Goal: Task Accomplishment & Management: Manage account settings

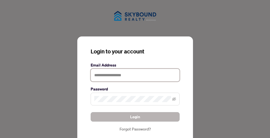
type input "**********"
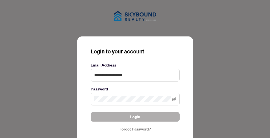
click at [129, 118] on button "Login" at bounding box center [135, 116] width 89 height 9
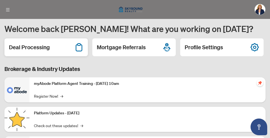
click at [43, 49] on h2 "Deal Processing" at bounding box center [29, 47] width 41 height 8
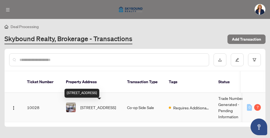
click at [89, 106] on span "[STREET_ADDRESS]" at bounding box center [98, 107] width 36 height 6
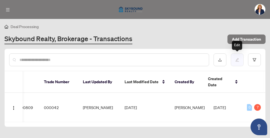
click at [237, 60] on icon "edit" at bounding box center [238, 60] width 4 height 4
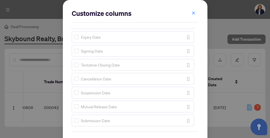
scroll to position [431, 0]
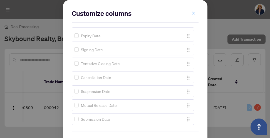
click at [194, 13] on icon "close" at bounding box center [193, 12] width 3 height 3
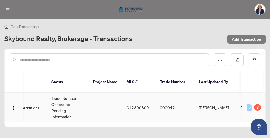
scroll to position [0, 166]
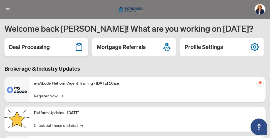
click at [34, 48] on h2 "Deal Processing" at bounding box center [29, 47] width 41 height 8
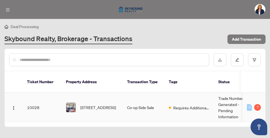
click at [35, 107] on td "10028" at bounding box center [42, 107] width 39 height 29
click at [13, 107] on img "button" at bounding box center [13, 108] width 4 height 4
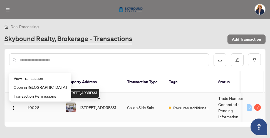
click at [96, 105] on span "[STREET_ADDRESS]" at bounding box center [98, 107] width 36 height 6
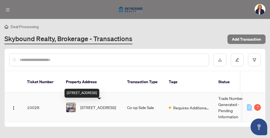
click at [96, 105] on span "[STREET_ADDRESS]" at bounding box center [98, 107] width 36 height 6
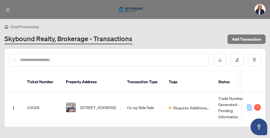
click at [84, 83] on th "Property Address" at bounding box center [92, 82] width 61 height 22
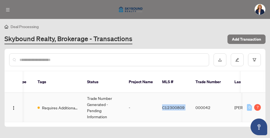
drag, startPoint x: 162, startPoint y: 108, endPoint x: 191, endPoint y: 108, distance: 28.7
click at [191, 108] on tr "10028 [STREET_ADDRESS] Co-op Side Sale Requires Additional Docs Trade Number Ge…" at bounding box center [148, 107] width 550 height 29
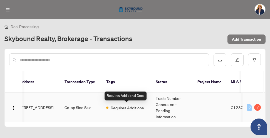
click at [112, 108] on span "Requires Additional Docs" at bounding box center [129, 108] width 36 height 6
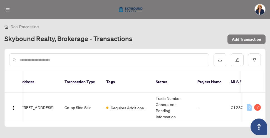
click at [110, 84] on th "Tags" at bounding box center [127, 82] width 50 height 22
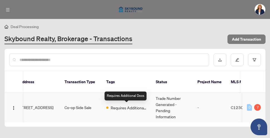
click at [115, 109] on span "Requires Additional Docs" at bounding box center [129, 108] width 36 height 6
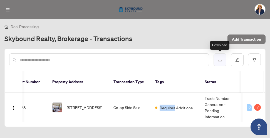
click at [219, 60] on icon "download" at bounding box center [220, 60] width 4 height 4
click at [144, 29] on div "Deal Processing" at bounding box center [134, 26] width 261 height 6
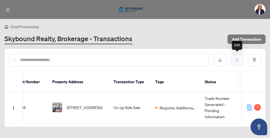
click at [238, 60] on icon "edit" at bounding box center [238, 60] width 4 height 4
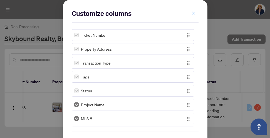
click at [194, 12] on icon "close" at bounding box center [194, 13] width 4 height 4
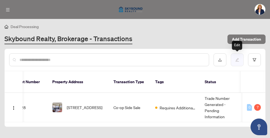
click at [236, 59] on icon "edit" at bounding box center [238, 60] width 4 height 4
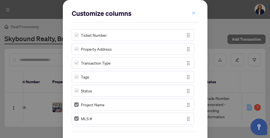
click at [193, 14] on icon "close" at bounding box center [194, 13] width 4 height 4
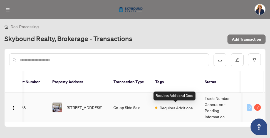
click at [168, 107] on span "Requires Additional Docs" at bounding box center [178, 108] width 36 height 6
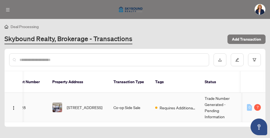
click at [162, 99] on td "Requires Additional Docs" at bounding box center [176, 107] width 50 height 29
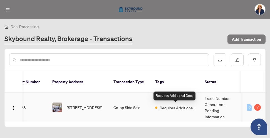
click at [163, 106] on span "Requires Additional Docs" at bounding box center [178, 108] width 36 height 6
click at [164, 96] on div "Requires Additional Docs" at bounding box center [175, 96] width 42 height 9
click at [166, 109] on span "Requires Additional Docs" at bounding box center [178, 108] width 36 height 6
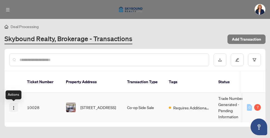
click at [14, 108] on img "button" at bounding box center [13, 108] width 4 height 4
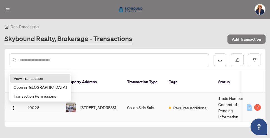
click at [30, 79] on span "View Transaction" at bounding box center [40, 78] width 53 height 6
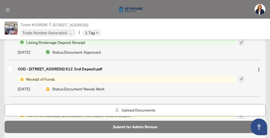
scroll to position [81, 0]
click at [47, 79] on span "Receipt of Funds" at bounding box center [40, 79] width 33 height 6
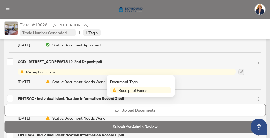
scroll to position [90, 0]
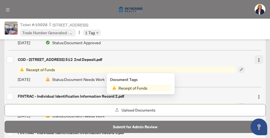
click at [259, 60] on img "button" at bounding box center [259, 60] width 4 height 4
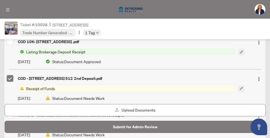
scroll to position [109, 0]
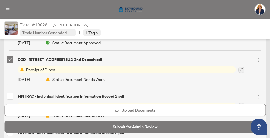
click at [53, 69] on span "Receipt of Funds" at bounding box center [40, 70] width 33 height 6
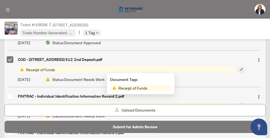
click at [131, 89] on span "Receipt of Funds" at bounding box center [132, 88] width 33 height 6
click at [241, 69] on icon "button" at bounding box center [241, 69] width 3 height 3
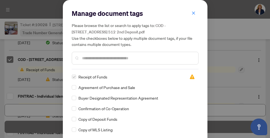
click at [126, 58] on input "text" at bounding box center [138, 58] width 112 height 6
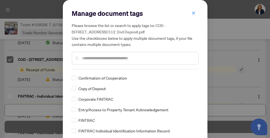
scroll to position [35, 0]
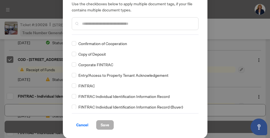
click at [102, 126] on span "Save" at bounding box center [105, 125] width 9 height 9
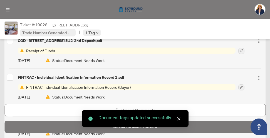
scroll to position [90, 0]
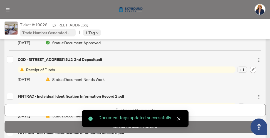
click at [253, 69] on icon "button" at bounding box center [253, 69] width 3 height 3
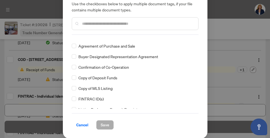
scroll to position [0, 0]
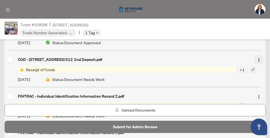
click at [260, 60] on img "button" at bounding box center [259, 60] width 4 height 4
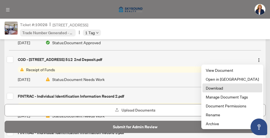
click at [226, 89] on span "Download" at bounding box center [232, 88] width 53 height 6
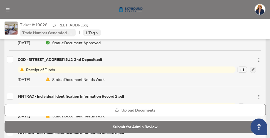
click at [130, 9] on img at bounding box center [130, 9] width 31 height 13
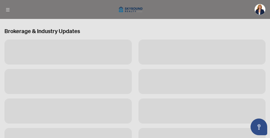
scroll to position [36, 0]
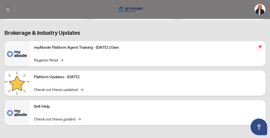
click at [8, 11] on icon "menu" at bounding box center [8, 10] width 4 height 4
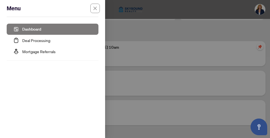
click at [33, 29] on link "Dashboard" at bounding box center [31, 29] width 19 height 5
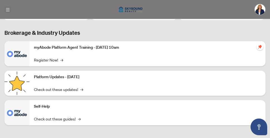
click at [6, 9] on icon "menu" at bounding box center [8, 10] width 4 height 4
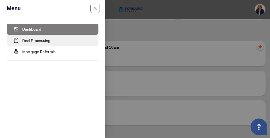
click at [25, 40] on link "Deal Processing" at bounding box center [36, 40] width 28 height 5
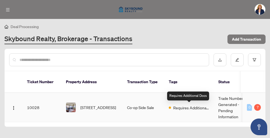
click at [184, 109] on span "Requires Additional Docs" at bounding box center [191, 108] width 36 height 6
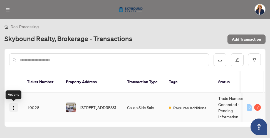
click at [13, 107] on img "button" at bounding box center [13, 108] width 4 height 4
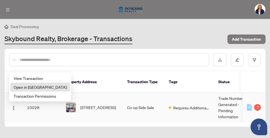
click at [30, 88] on span "Open in [GEOGRAPHIC_DATA]" at bounding box center [40, 87] width 53 height 6
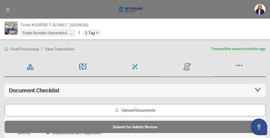
scroll to position [10, 0]
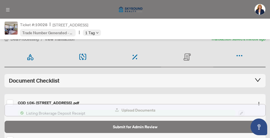
click at [128, 109] on span "Upload Documents" at bounding box center [139, 110] width 34 height 9
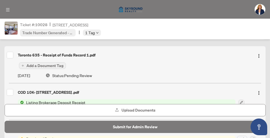
scroll to position [58, 0]
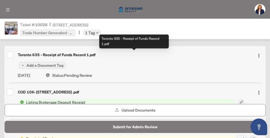
click at [76, 56] on div "Toronto 635 - Receipt of Funds Record 1.pdf" at bounding box center [134, 55] width 233 height 6
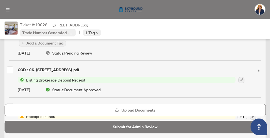
scroll to position [81, 0]
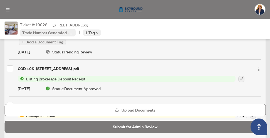
click at [79, 78] on span "Listing Brokerage Deposit Receipt" at bounding box center [56, 79] width 64 height 6
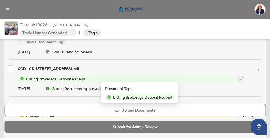
click at [79, 78] on span "Listing Brokerage Deposit Receipt" at bounding box center [56, 79] width 64 height 6
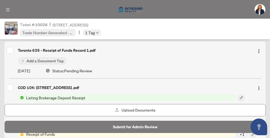
scroll to position [62, 0]
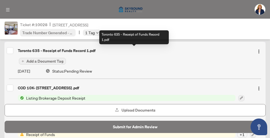
click at [59, 52] on div "Toronto 635 - Receipt of Funds Record 1.pdf" at bounding box center [134, 51] width 233 height 6
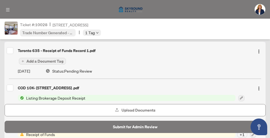
click at [53, 60] on span "Add a Document Tag" at bounding box center [44, 61] width 37 height 4
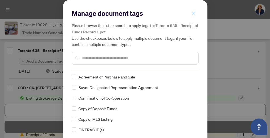
click at [195, 15] on span "button" at bounding box center [194, 13] width 4 height 9
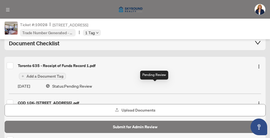
scroll to position [47, 0]
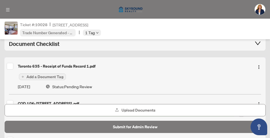
click at [46, 77] on span "Add a Document Tag" at bounding box center [44, 77] width 37 height 4
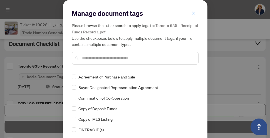
click at [194, 14] on icon "close" at bounding box center [194, 13] width 4 height 4
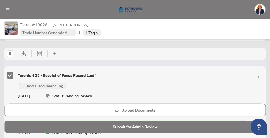
scroll to position [53, 0]
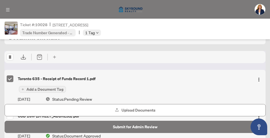
click at [23, 58] on icon at bounding box center [23, 57] width 7 height 7
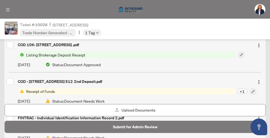
scroll to position [0, 0]
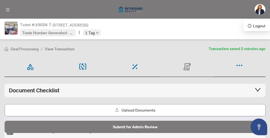
click at [261, 11] on img at bounding box center [260, 9] width 11 height 11
click at [257, 27] on span "Logout" at bounding box center [257, 26] width 18 height 6
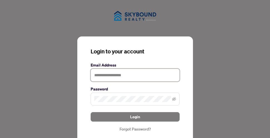
type input "**********"
